Goal: Navigation & Orientation: Find specific page/section

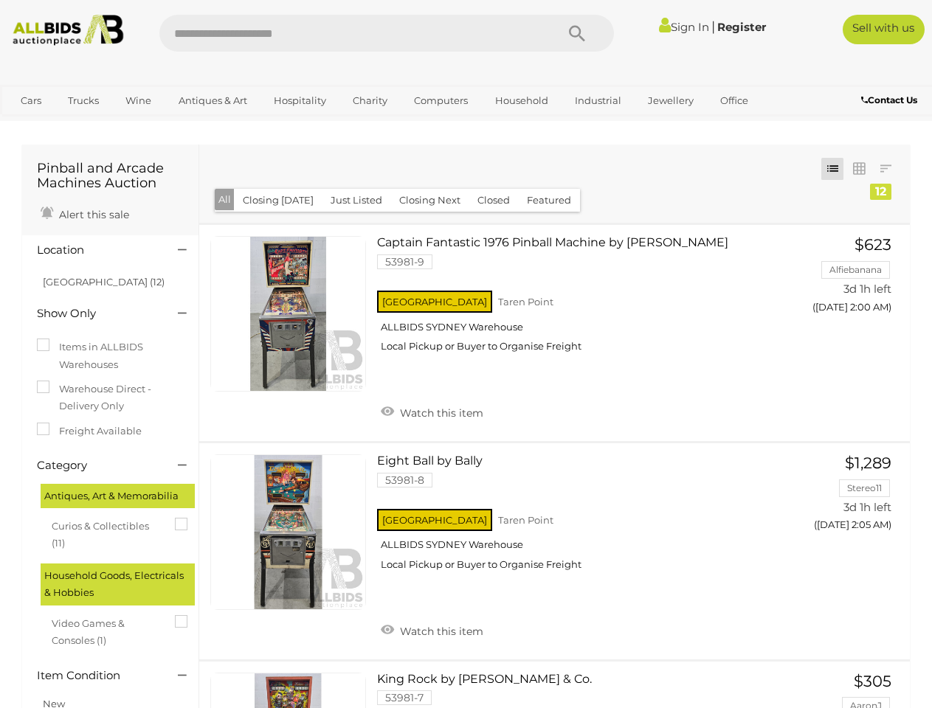
click at [577, 33] on icon "Search" at bounding box center [577, 34] width 16 height 22
click at [31, 100] on link "Cars" at bounding box center [31, 101] width 40 height 24
click at [83, 100] on link "Trucks" at bounding box center [83, 101] width 50 height 24
click at [138, 100] on link "Wine" at bounding box center [138, 101] width 45 height 24
click at [212, 100] on link "Antiques & Art" at bounding box center [213, 101] width 88 height 24
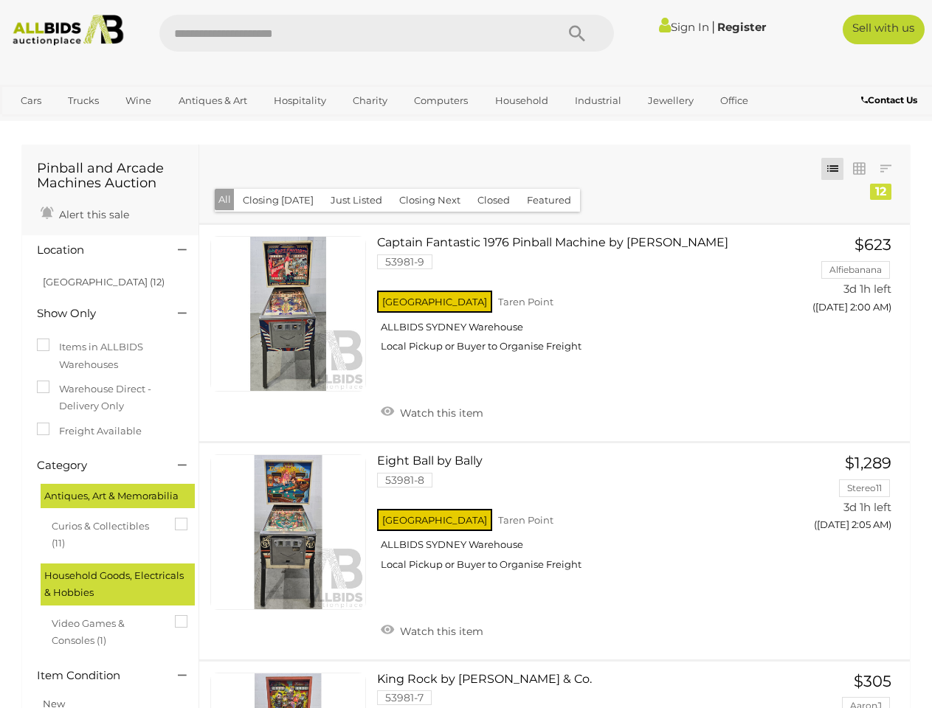
click at [299, 100] on link "Hospitality" at bounding box center [300, 101] width 72 height 24
click at [369, 100] on link "Charity" at bounding box center [370, 101] width 54 height 24
click at [439, 100] on link "Computers" at bounding box center [440, 101] width 73 height 24
click at [519, 100] on link "Household" at bounding box center [521, 101] width 72 height 24
click at [595, 100] on link "Industrial" at bounding box center [598, 101] width 66 height 24
